Goal: Check status: Check status

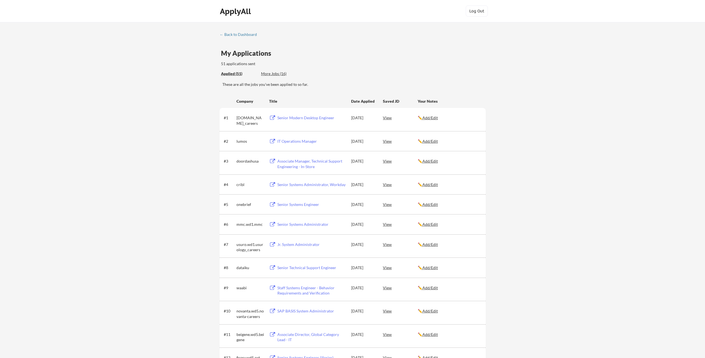
click at [354, 56] on div "My Applications 51 applications sent" at bounding box center [353, 58] width 265 height 17
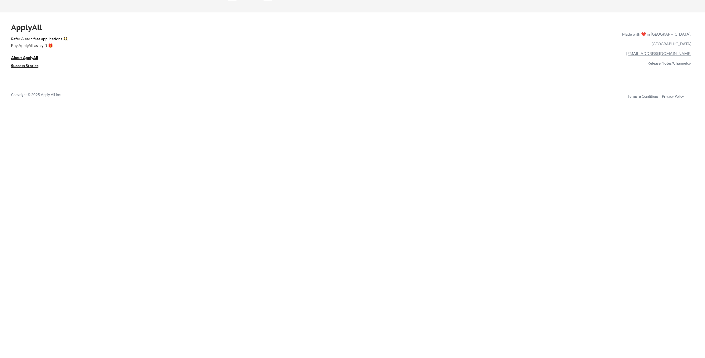
scroll to position [1246, 0]
click at [401, 57] on div "ApplyAll Refer & earn free applications 👯‍♀️ Buy ApplyAll as a gift 🎁 About App…" at bounding box center [352, 59] width 705 height 88
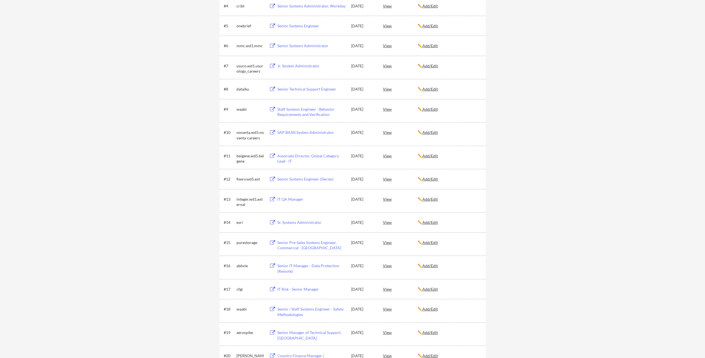
scroll to position [0, 0]
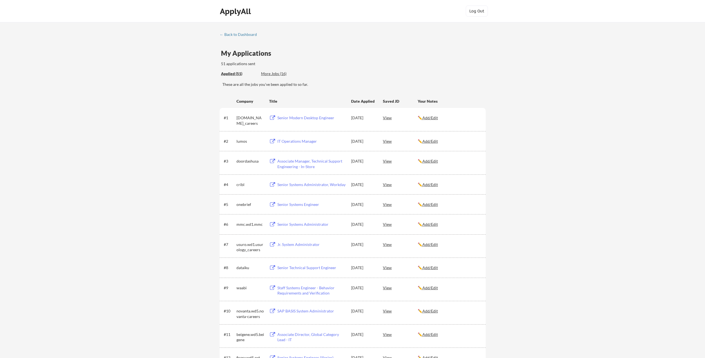
click at [318, 62] on div "My Applications 51 applications sent" at bounding box center [353, 58] width 265 height 17
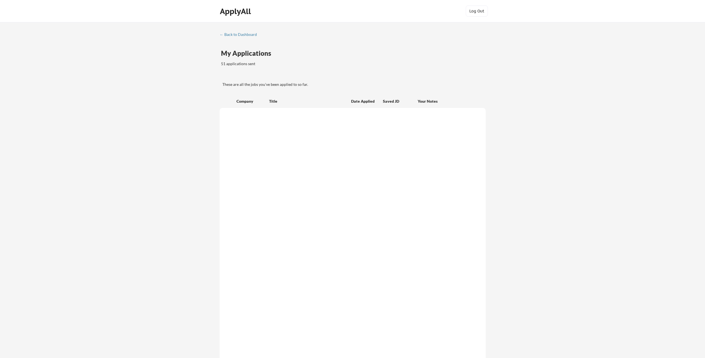
click at [452, 49] on div "← Back to Dashboard My Applications 51 applications sent These are all the jobs…" at bounding box center [352, 229] width 276 height 394
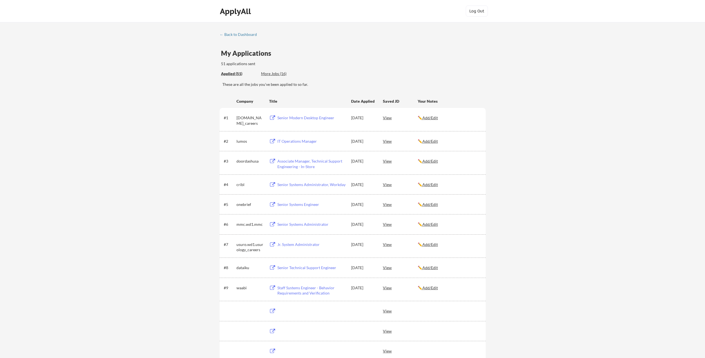
click at [461, 53] on div "My Applications 51 applications sent" at bounding box center [353, 58] width 265 height 17
click at [469, 54] on div "My Applications 51 applications sent" at bounding box center [353, 58] width 265 height 17
